Goal: Contribute content: Contribute content

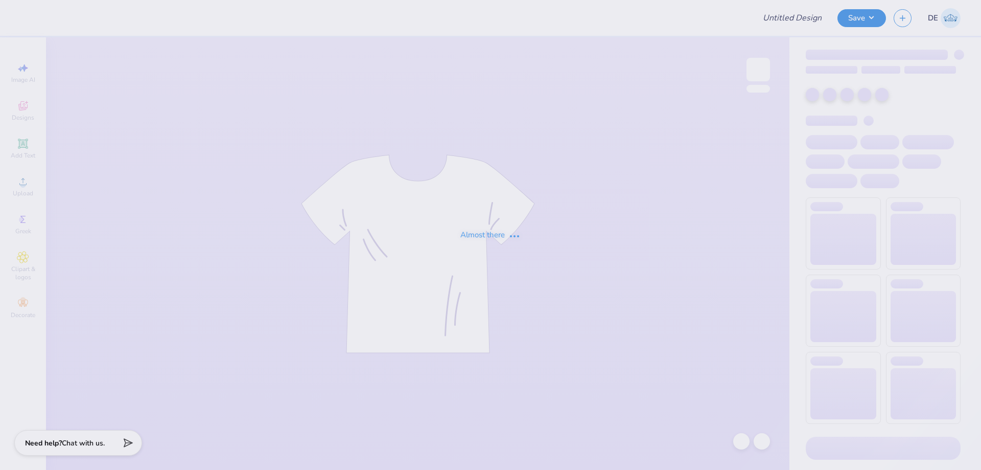
type input "Delta Zeta Rose Bowl"
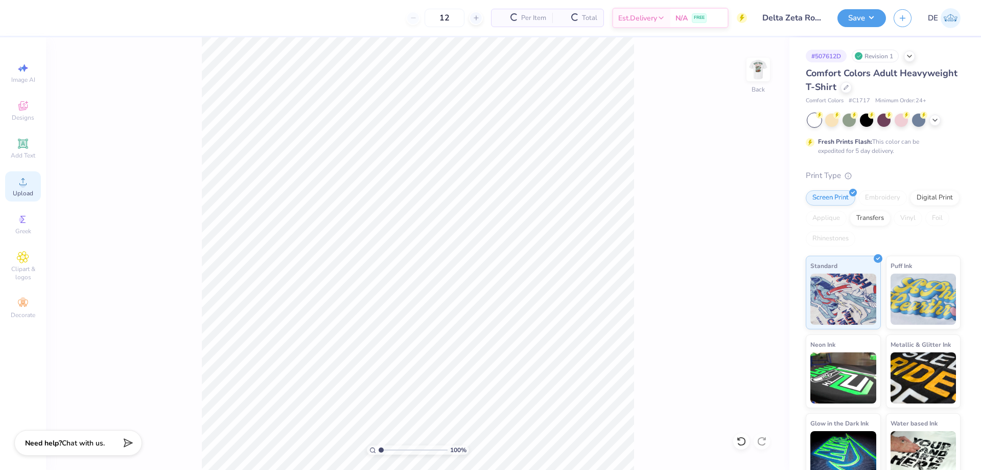
click at [32, 192] on span "Upload" at bounding box center [23, 193] width 20 height 8
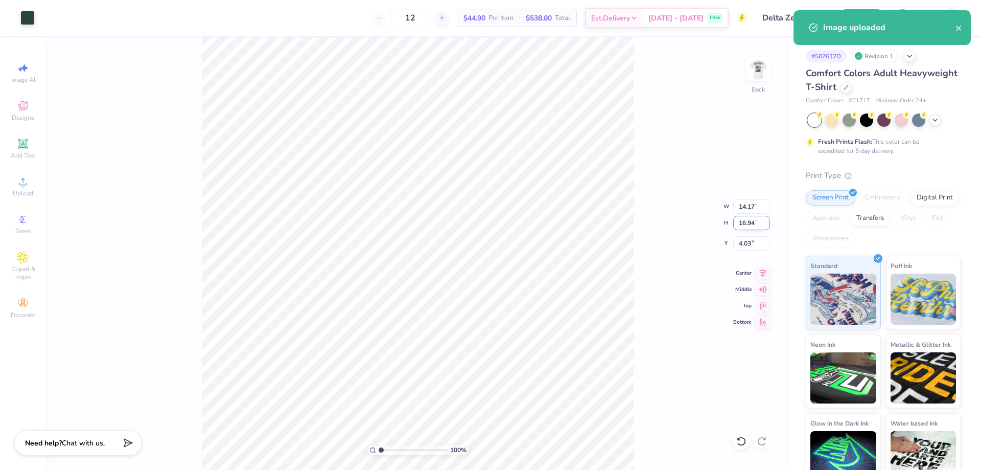
click at [752, 222] on input "16.94" at bounding box center [752, 223] width 37 height 14
click at [751, 221] on input "16.94" at bounding box center [752, 223] width 37 height 14
type input "3.25"
type input "2.72"
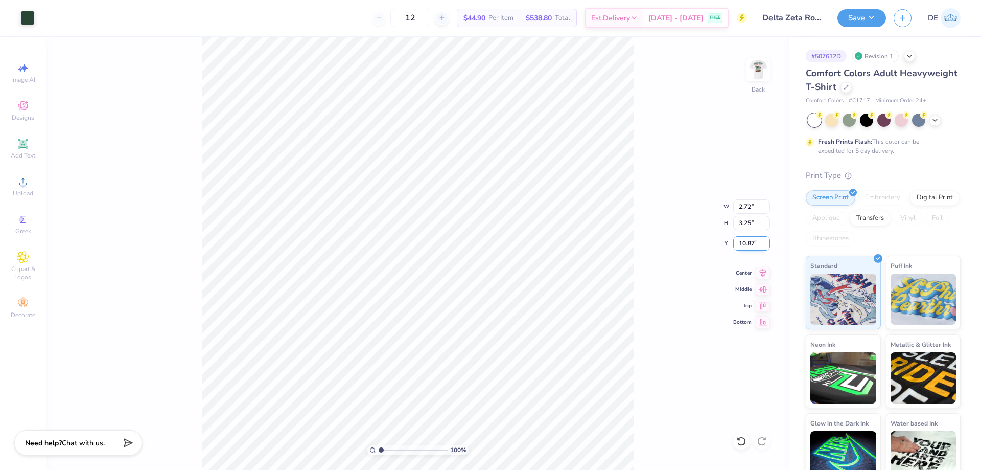
click at [749, 241] on input "10.87" at bounding box center [752, 243] width 37 height 14
type input "3.00"
click at [753, 75] on img at bounding box center [758, 69] width 41 height 41
click at [28, 185] on icon at bounding box center [23, 181] width 12 height 12
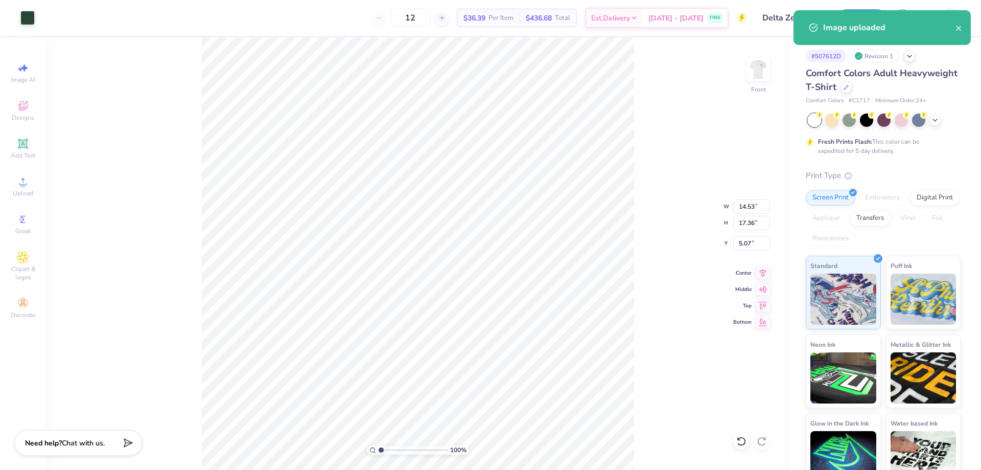
click at [742, 231] on div "100 % Front W 14.53 14.53 " H 17.36 17.36 " Y 5.07 5.07 " Center Middle Top Bot…" at bounding box center [418, 253] width 744 height 432
click at [195, 146] on div "100 % Front" at bounding box center [418, 253] width 744 height 432
click at [734, 222] on input "17.36" at bounding box center [752, 223] width 37 height 14
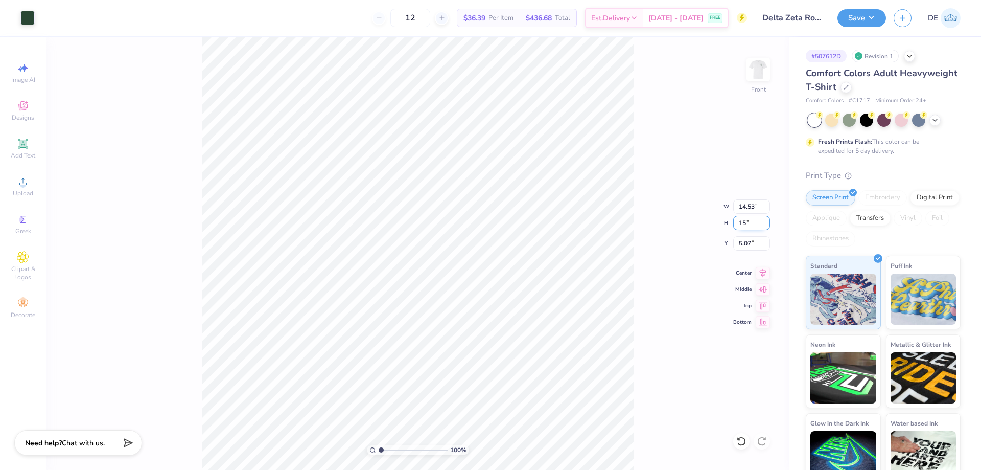
type input "15"
type input "12.55"
type input "15.00"
type input "6.25"
click at [747, 212] on input "12.55" at bounding box center [752, 206] width 37 height 14
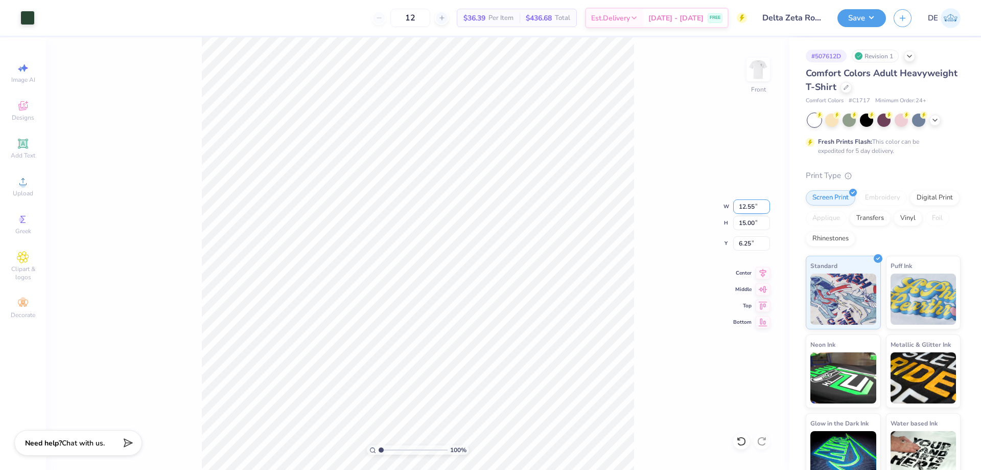
click at [747, 212] on input "12.55" at bounding box center [752, 206] width 37 height 14
type input "12.50"
type input "14.94"
click at [745, 244] on input "6.28" at bounding box center [752, 243] width 37 height 14
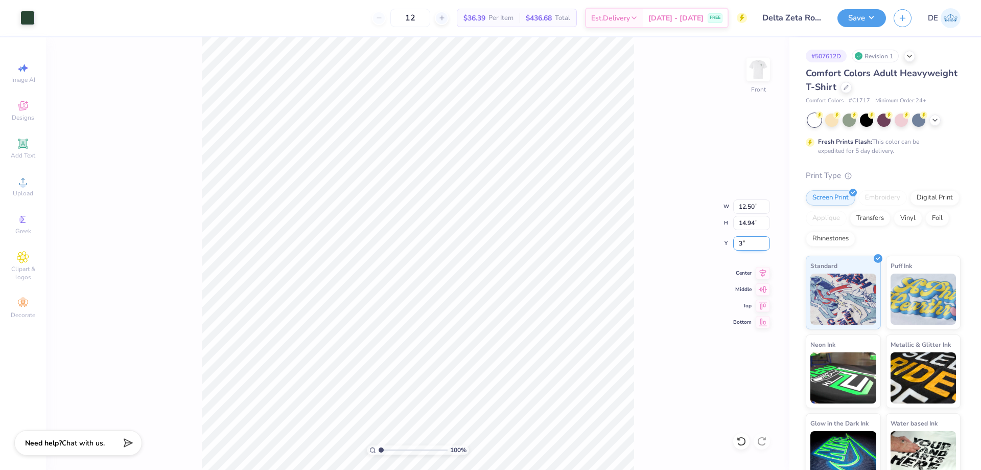
type input "3.00"
drag, startPoint x: 660, startPoint y: 204, endPoint x: 650, endPoint y: 206, distance: 9.9
click at [659, 204] on div "100 % Front W 12.50 12.50 " H 14.94 14.94 " Y 3.00 3.00 " Center Middle Top Bot…" at bounding box center [418, 253] width 744 height 432
click at [847, 19] on button "Save" at bounding box center [862, 18] width 49 height 18
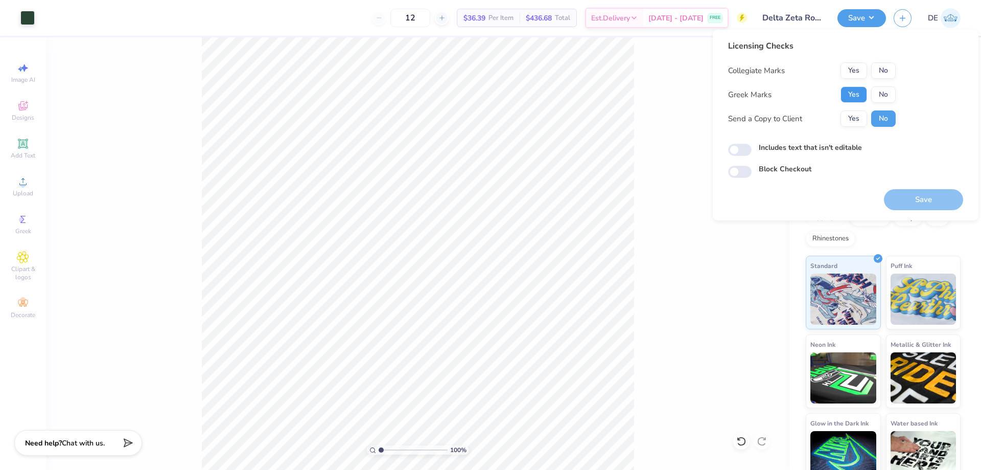
click at [855, 90] on button "Yes" at bounding box center [854, 94] width 27 height 16
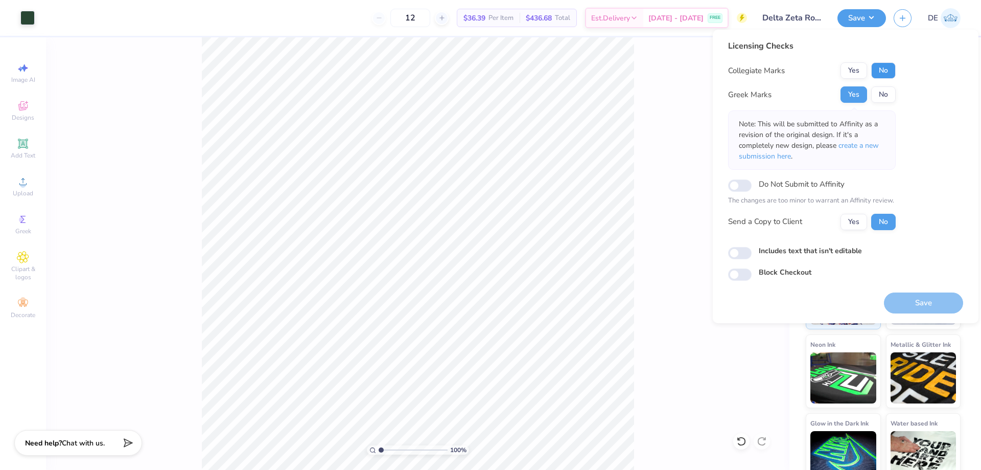
click at [877, 69] on button "No" at bounding box center [884, 70] width 25 height 16
click at [914, 303] on button "Save" at bounding box center [923, 302] width 79 height 21
